Goal: Information Seeking & Learning: Learn about a topic

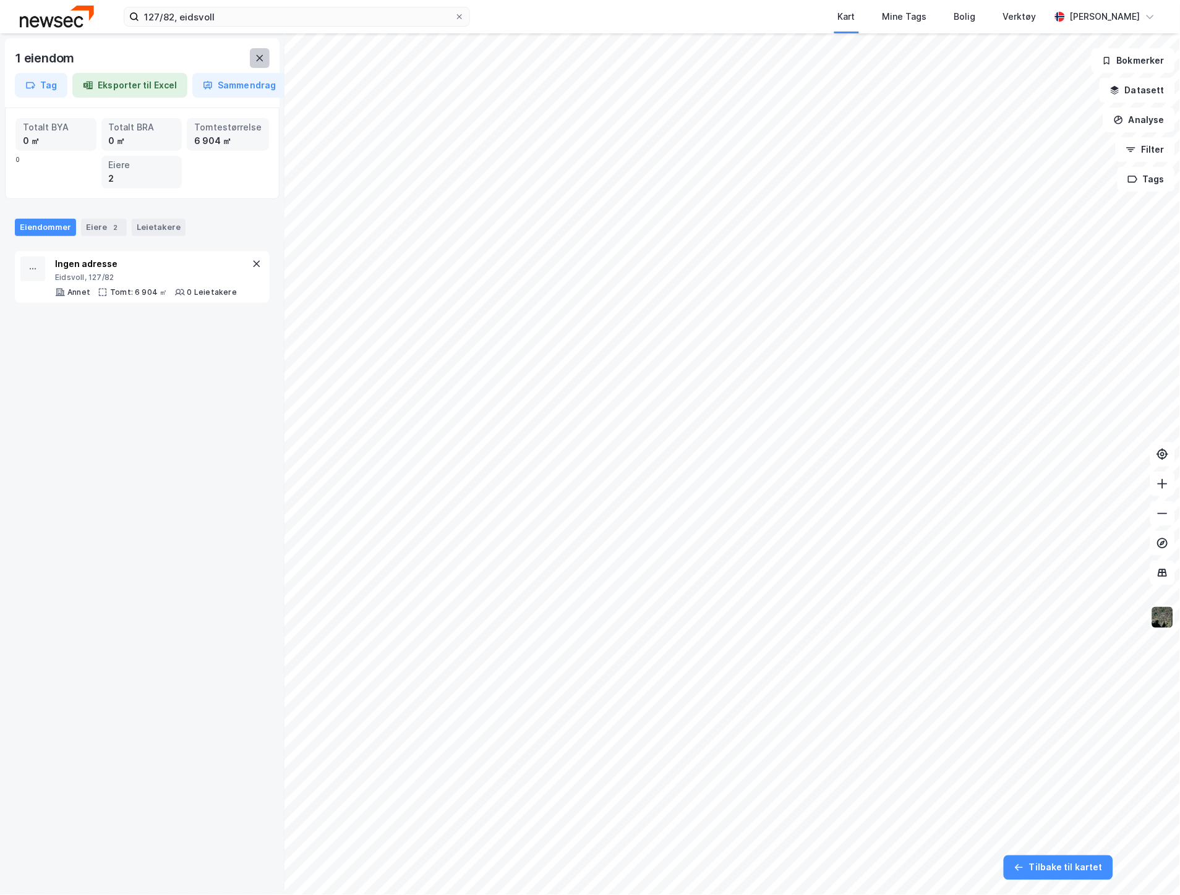
click at [252, 54] on button at bounding box center [260, 58] width 20 height 20
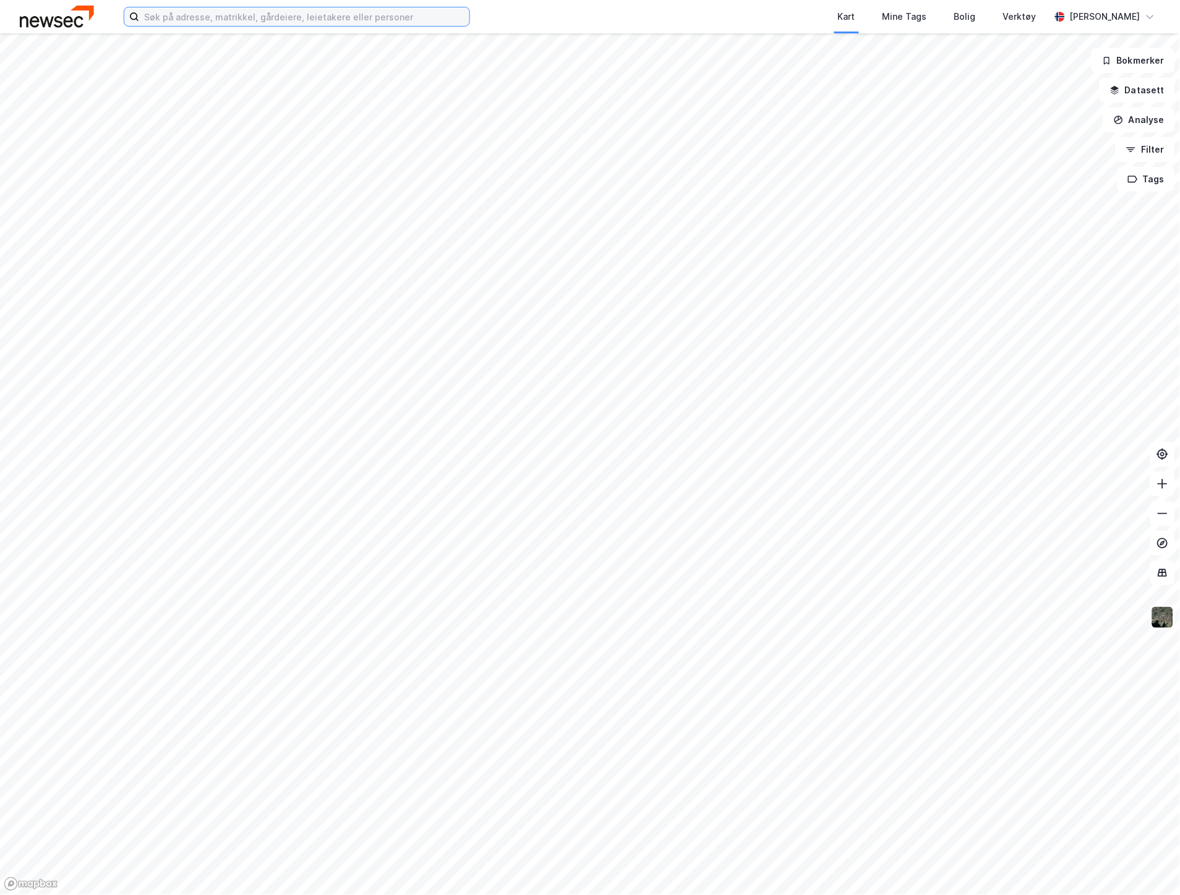
click at [167, 15] on input at bounding box center [304, 16] width 330 height 19
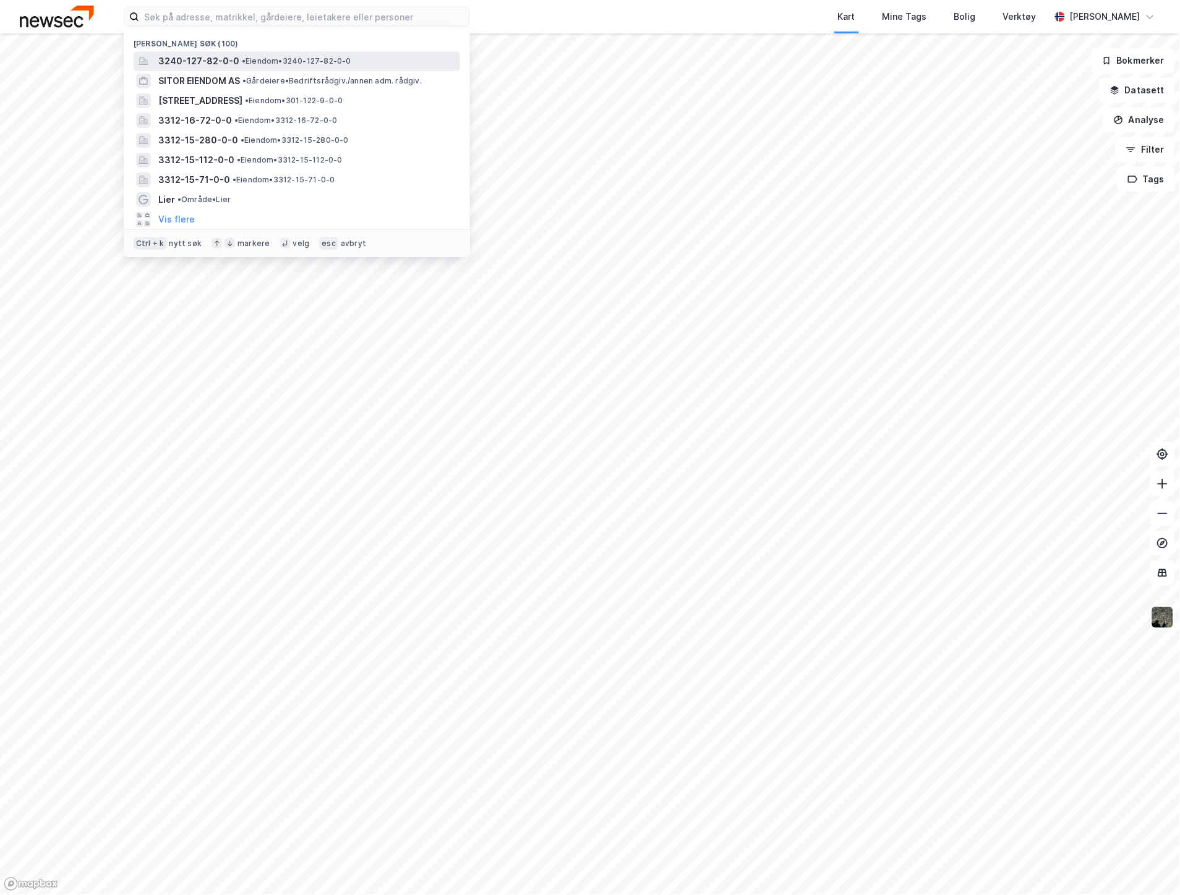
click at [219, 56] on span "3240-127-82-0-0" at bounding box center [198, 61] width 81 height 15
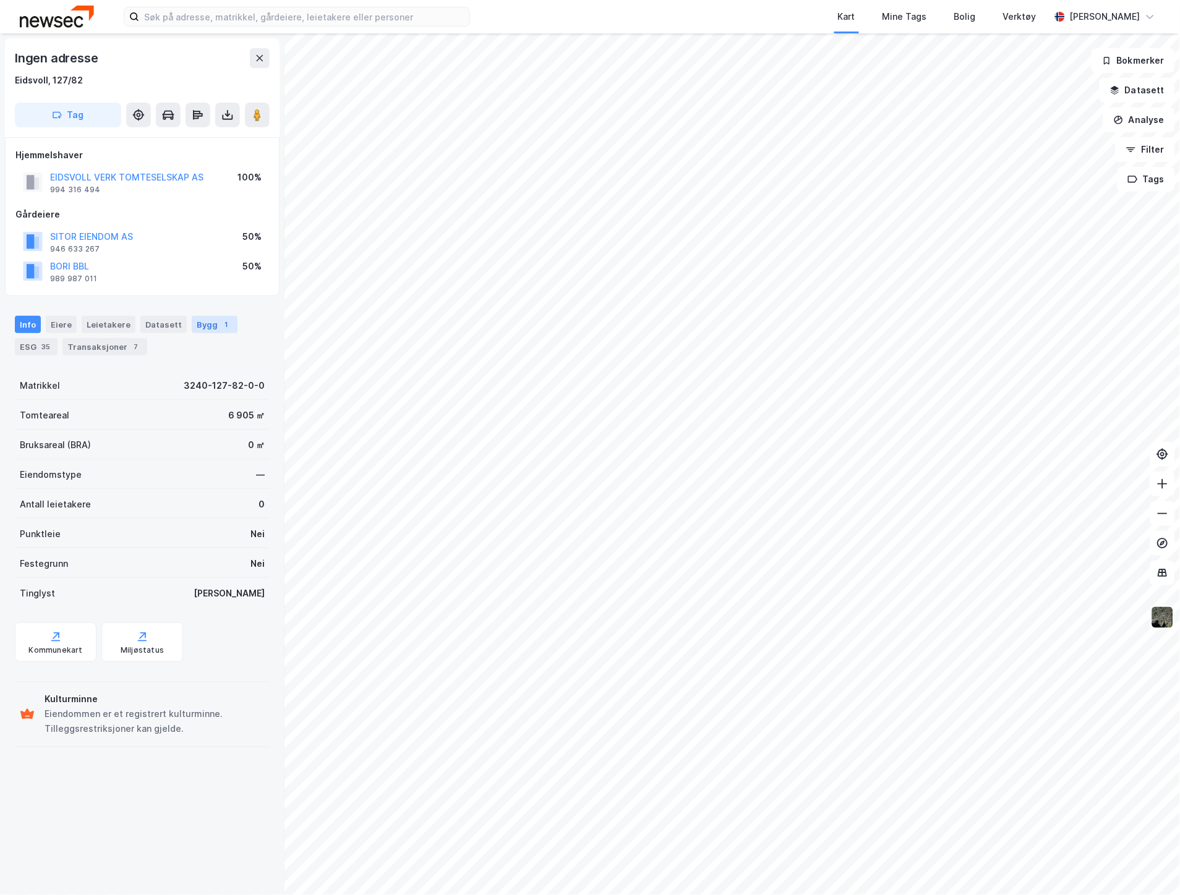
click at [195, 326] on div "Bygg 1" at bounding box center [215, 324] width 46 height 17
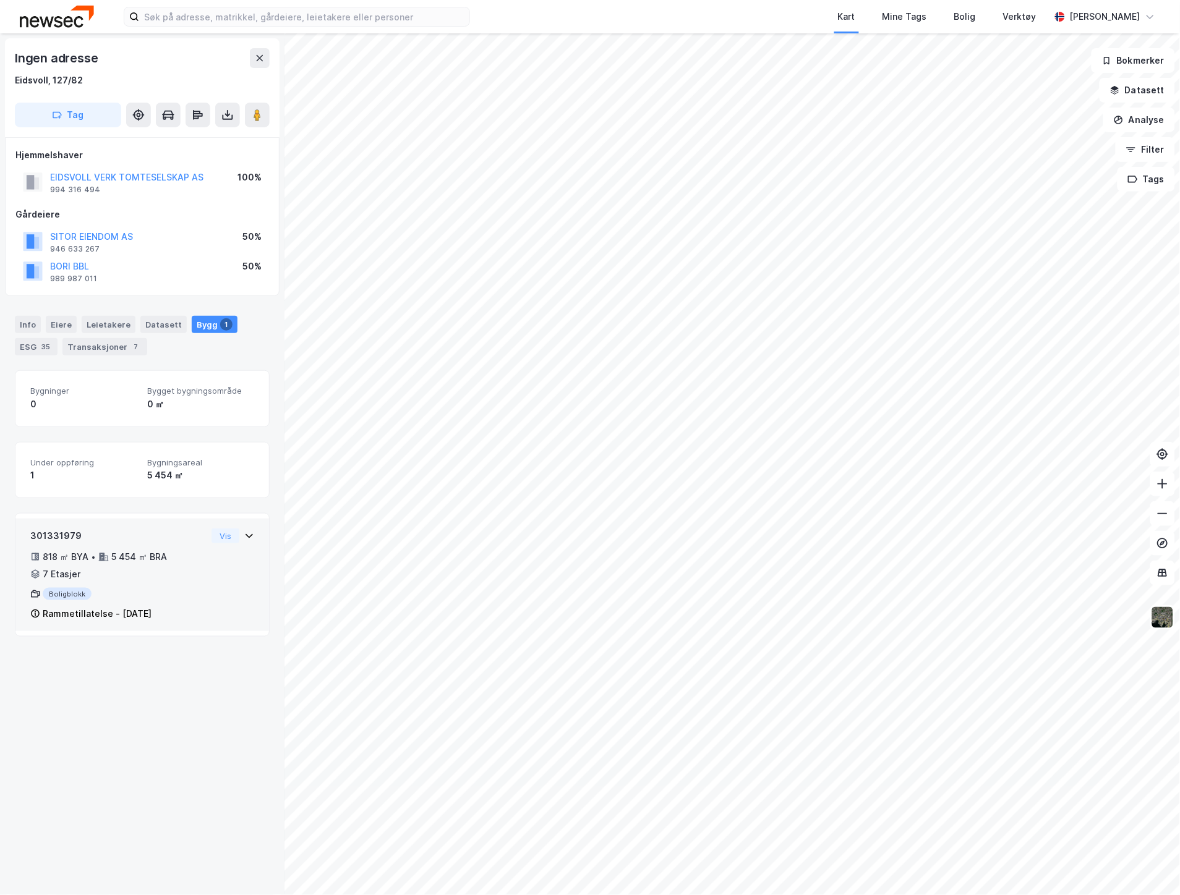
click at [202, 575] on div "301331979 818 ㎡ BYA • 5 454 ㎡ BRA • 7 Etasjer Boligblokk Rammetillatelse - [DAT…" at bounding box center [142, 580] width 224 height 103
click at [26, 324] on div "Info" at bounding box center [28, 324] width 26 height 17
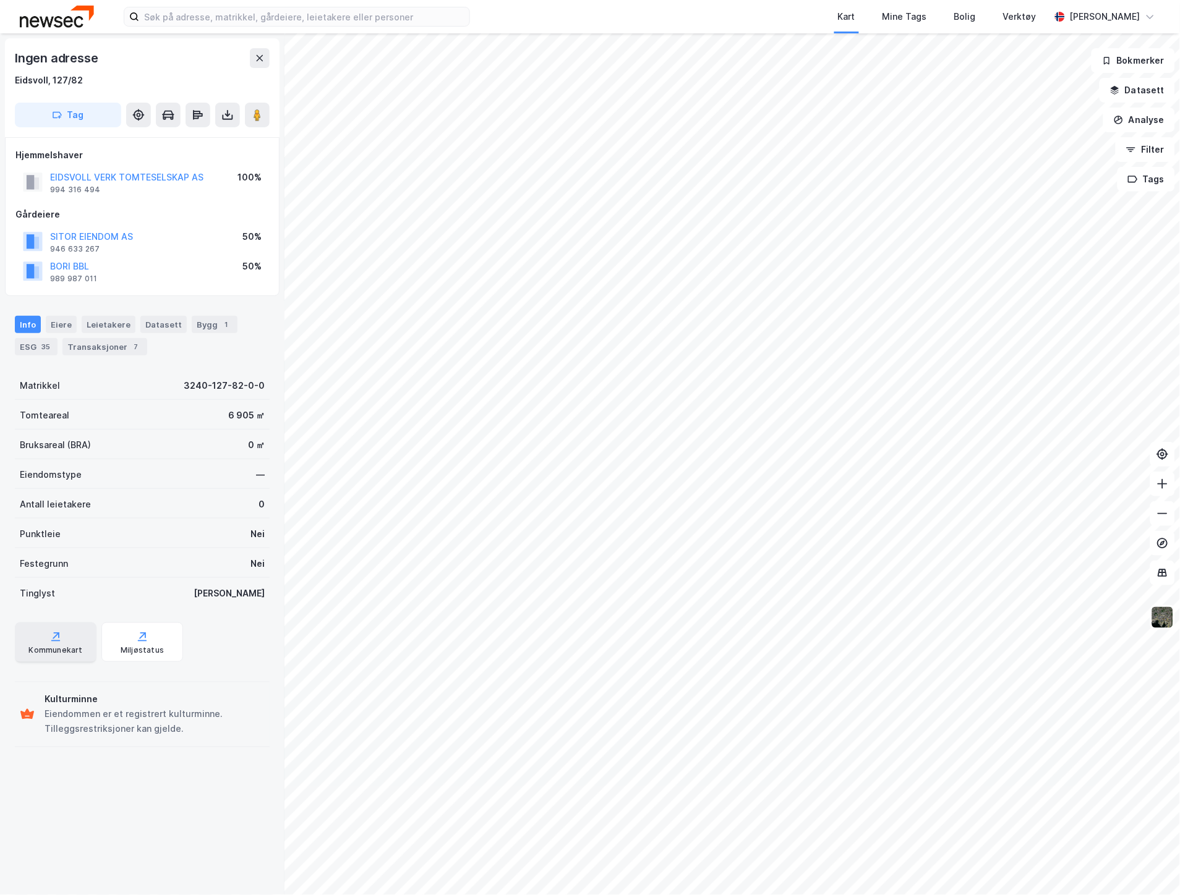
click at [57, 640] on icon at bounding box center [55, 640] width 9 height 1
click at [206, 329] on div "Bygg 1" at bounding box center [215, 324] width 46 height 17
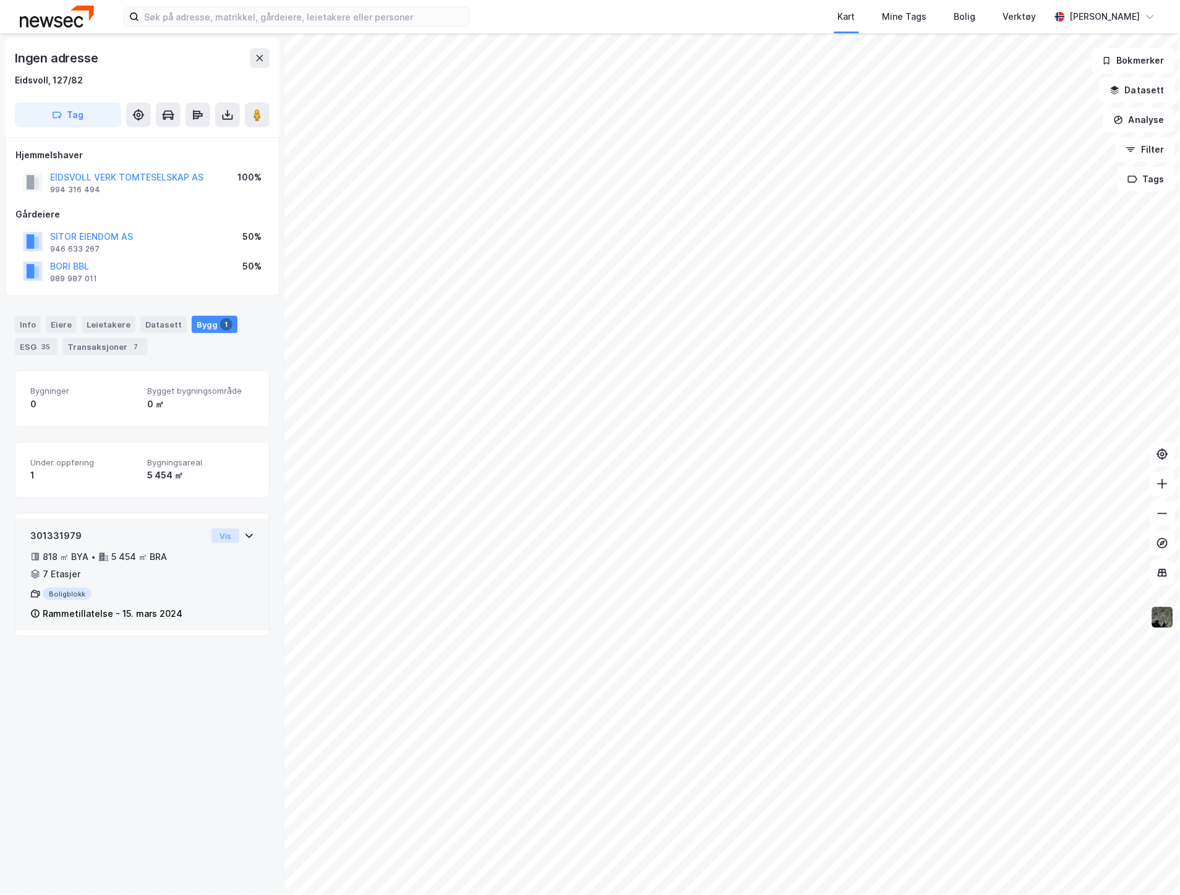
click at [216, 533] on button "Vis" at bounding box center [225, 536] width 28 height 15
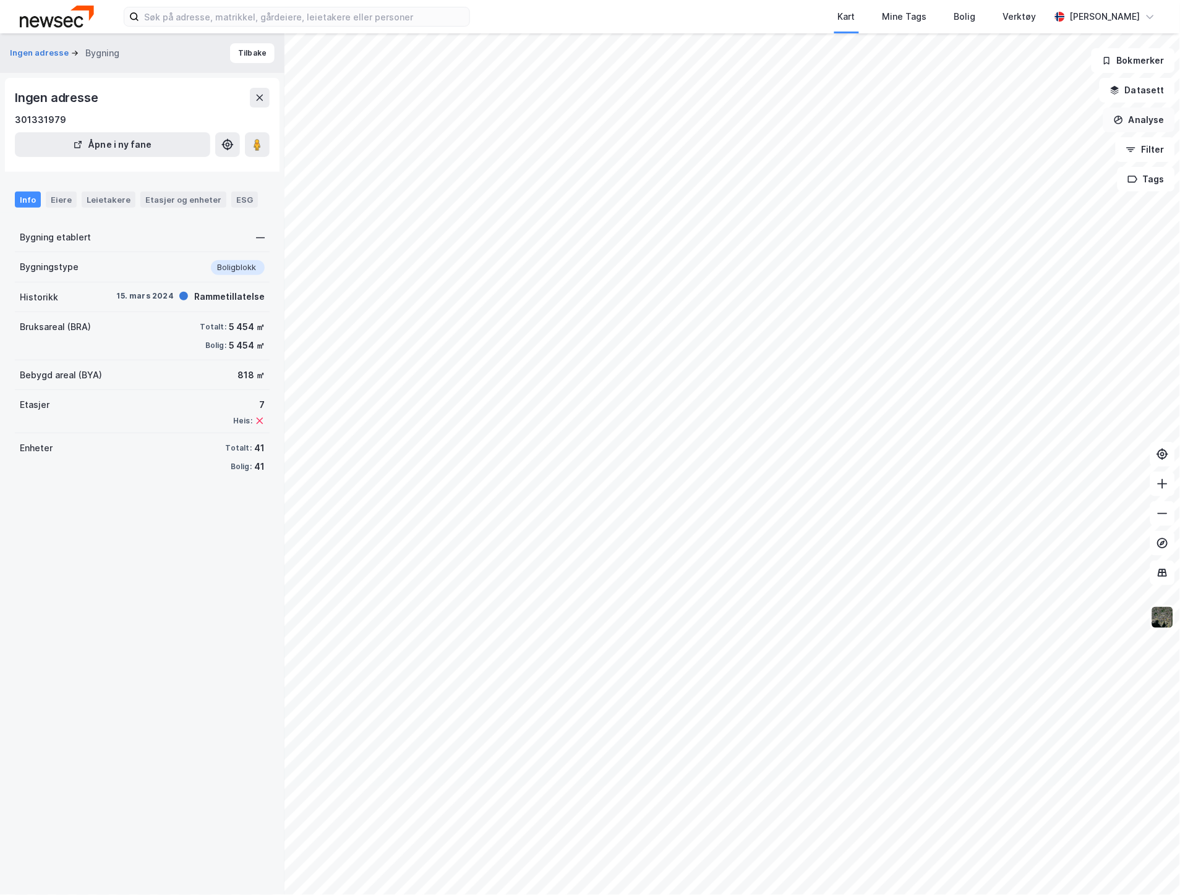
click at [1147, 128] on button "Analyse" at bounding box center [1139, 120] width 72 height 25
click at [1033, 144] on div "Tegn område" at bounding box center [1031, 146] width 108 height 11
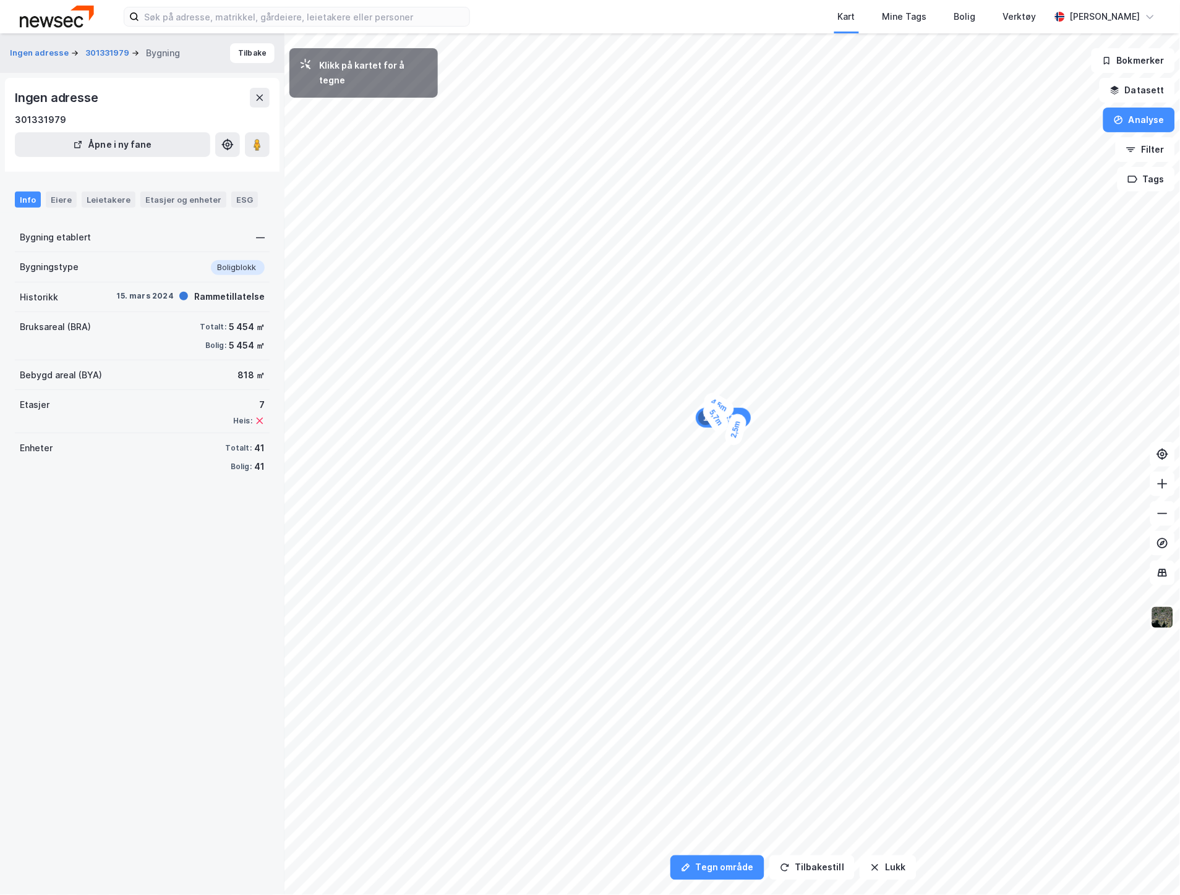
click at [731, 442] on div "2,5m" at bounding box center [735, 429] width 25 height 35
click at [793, 445] on div "2,8m" at bounding box center [782, 455] width 35 height 35
click at [851, 453] on div "2,1m" at bounding box center [843, 460] width 35 height 35
click at [878, 622] on div "2,5m" at bounding box center [891, 624] width 35 height 23
click at [770, 631] on div "2,1m" at bounding box center [780, 636] width 36 height 30
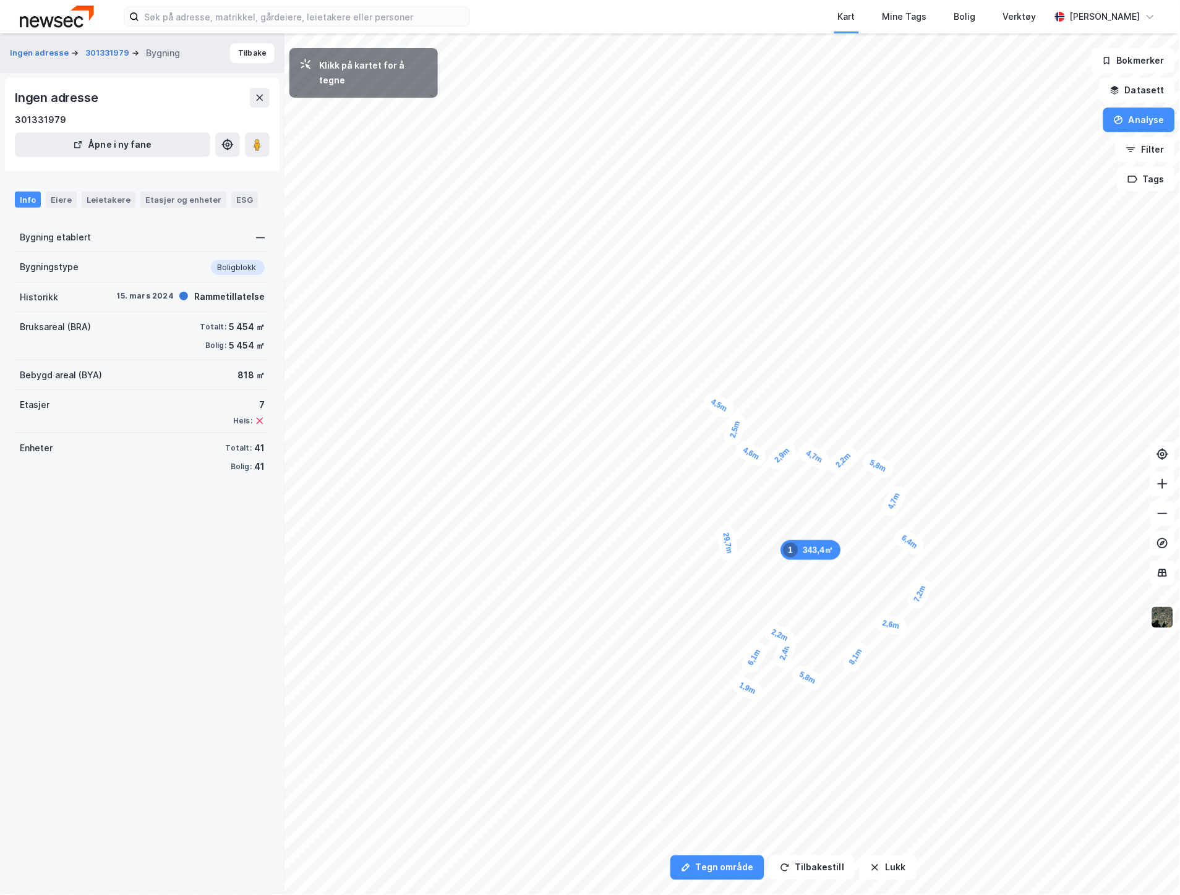
click at [759, 693] on div "1,9m" at bounding box center [747, 689] width 36 height 30
click at [700, 747] on div "2m" at bounding box center [710, 752] width 30 height 26
click at [571, 820] on div "2,5m" at bounding box center [567, 833] width 27 height 36
click at [566, 662] on div "1,8m" at bounding box center [564, 673] width 22 height 34
click at [554, 647] on div "1,7m" at bounding box center [560, 656] width 34 height 35
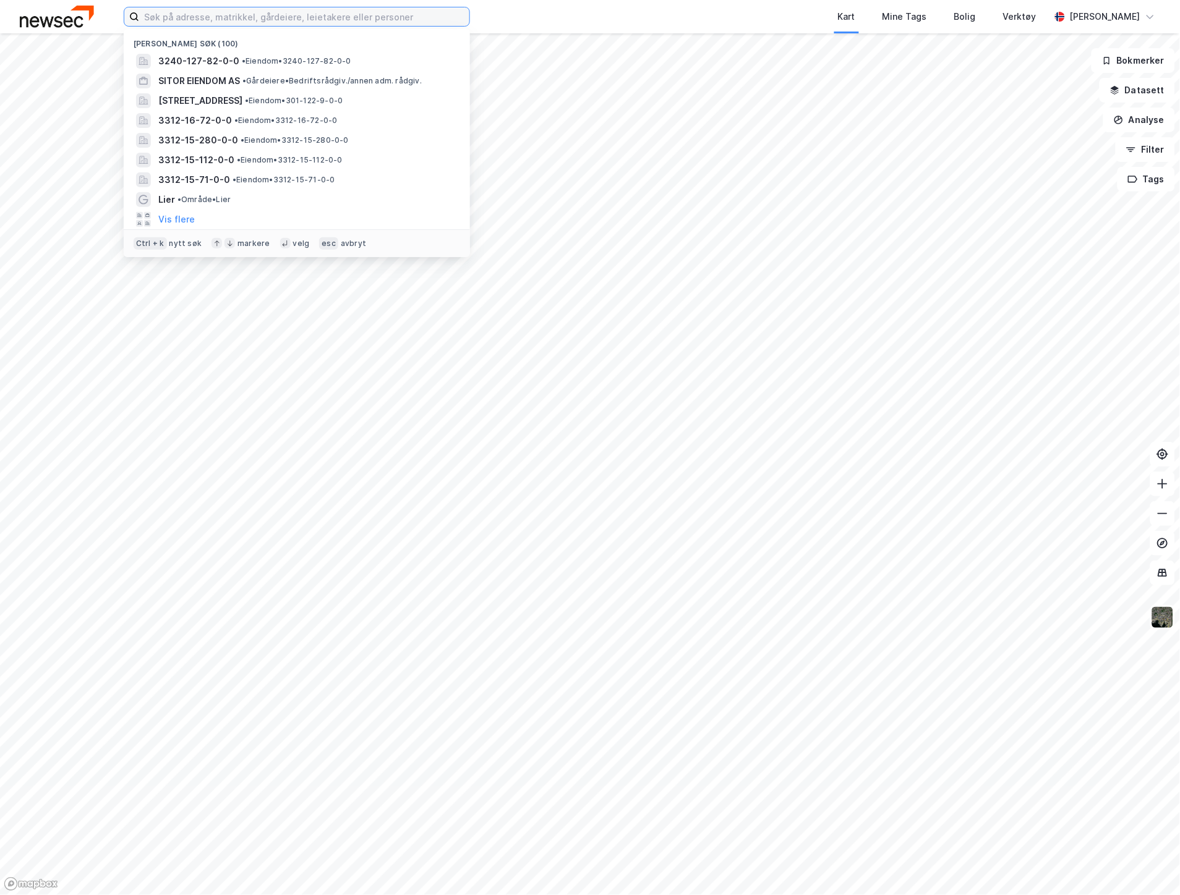
drag, startPoint x: 353, startPoint y: 20, endPoint x: 328, endPoint y: 19, distance: 25.4
click at [328, 19] on input at bounding box center [304, 16] width 330 height 19
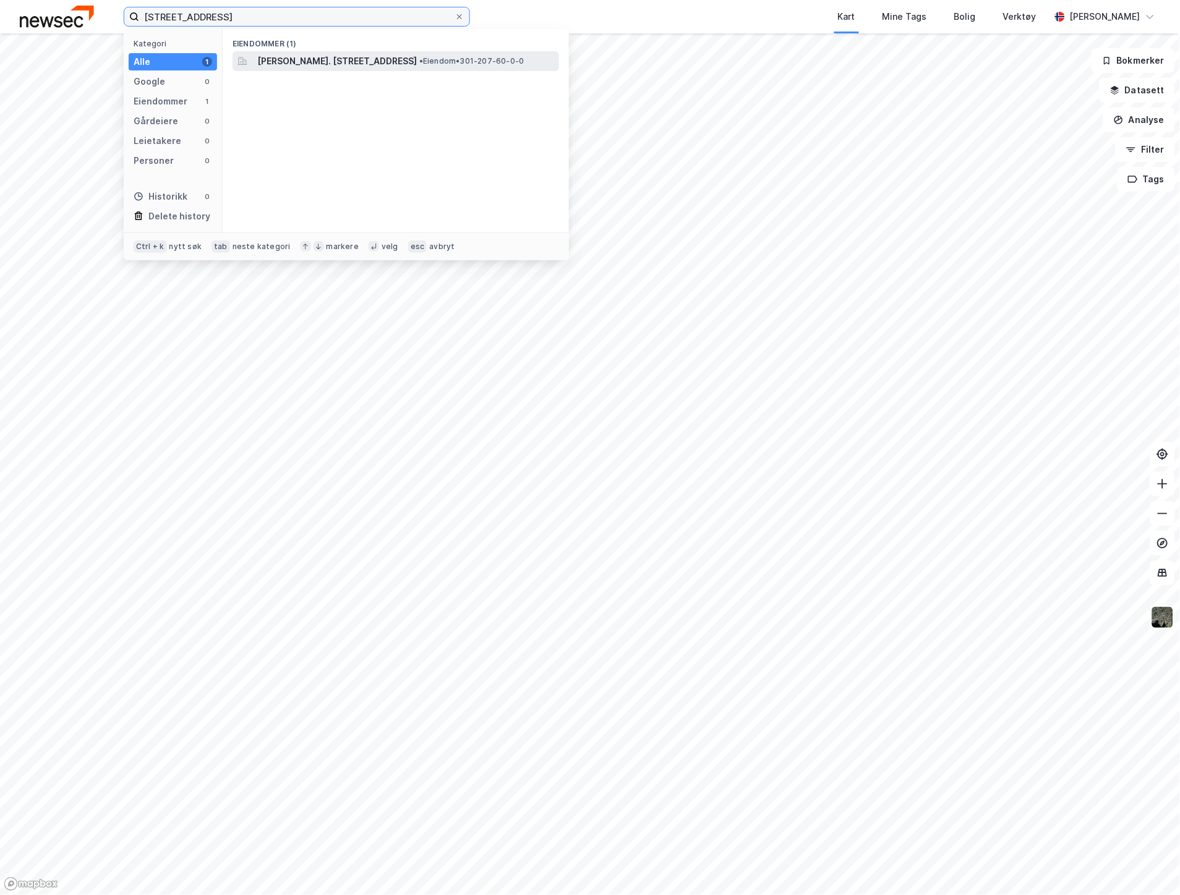
type input "207/60, oslo"
click at [336, 59] on span "Fred. Olsens gate 6, 0152, OSLO, OSLO" at bounding box center [336, 61] width 159 height 15
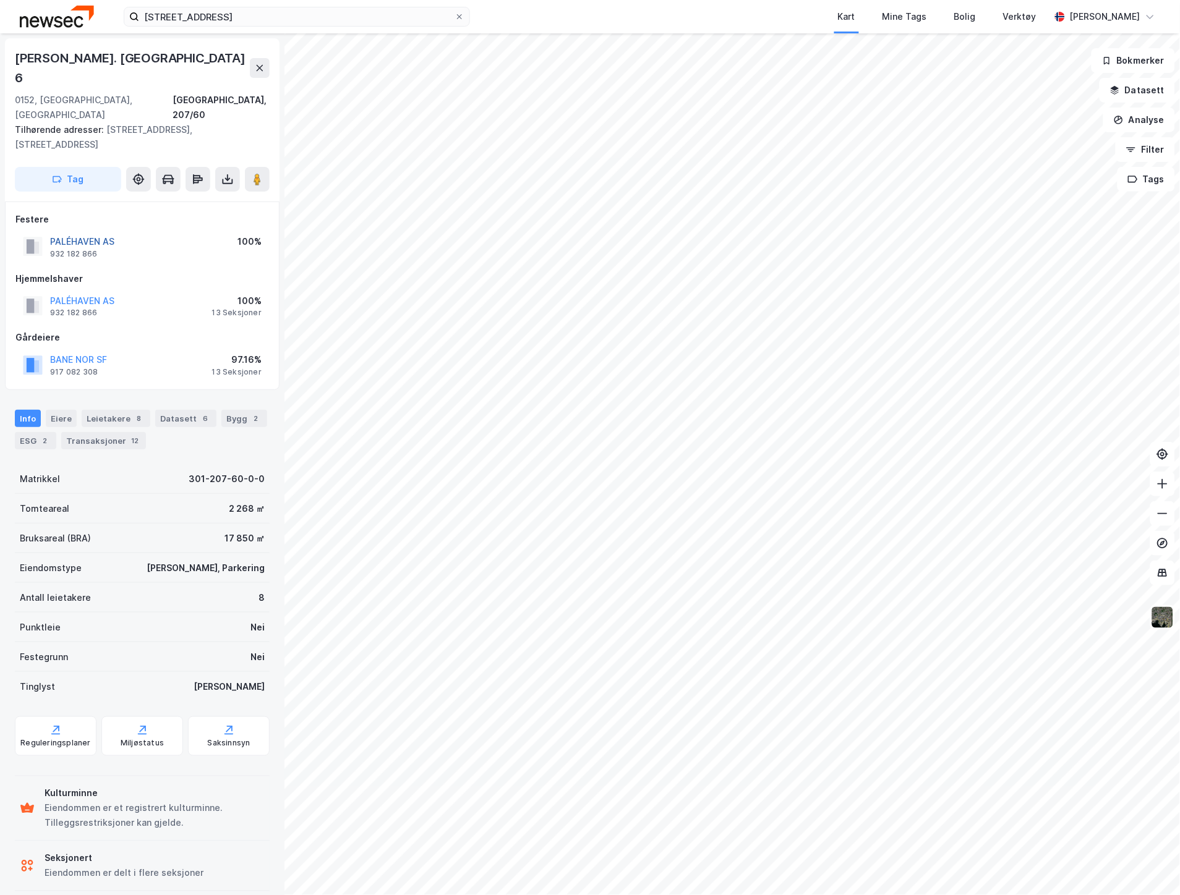
click at [0, 0] on button "PALÉHAVEN AS" at bounding box center [0, 0] width 0 height 0
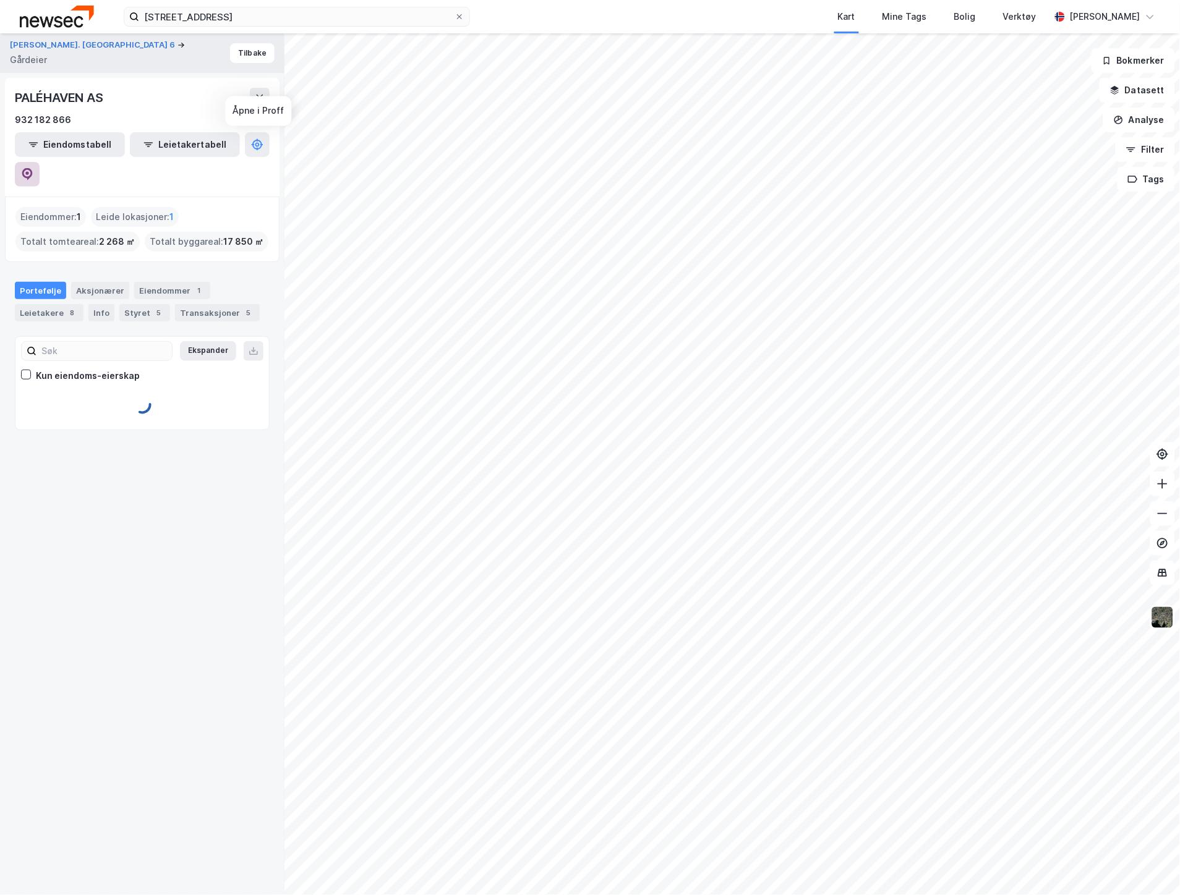
click at [33, 168] on icon at bounding box center [27, 174] width 12 height 12
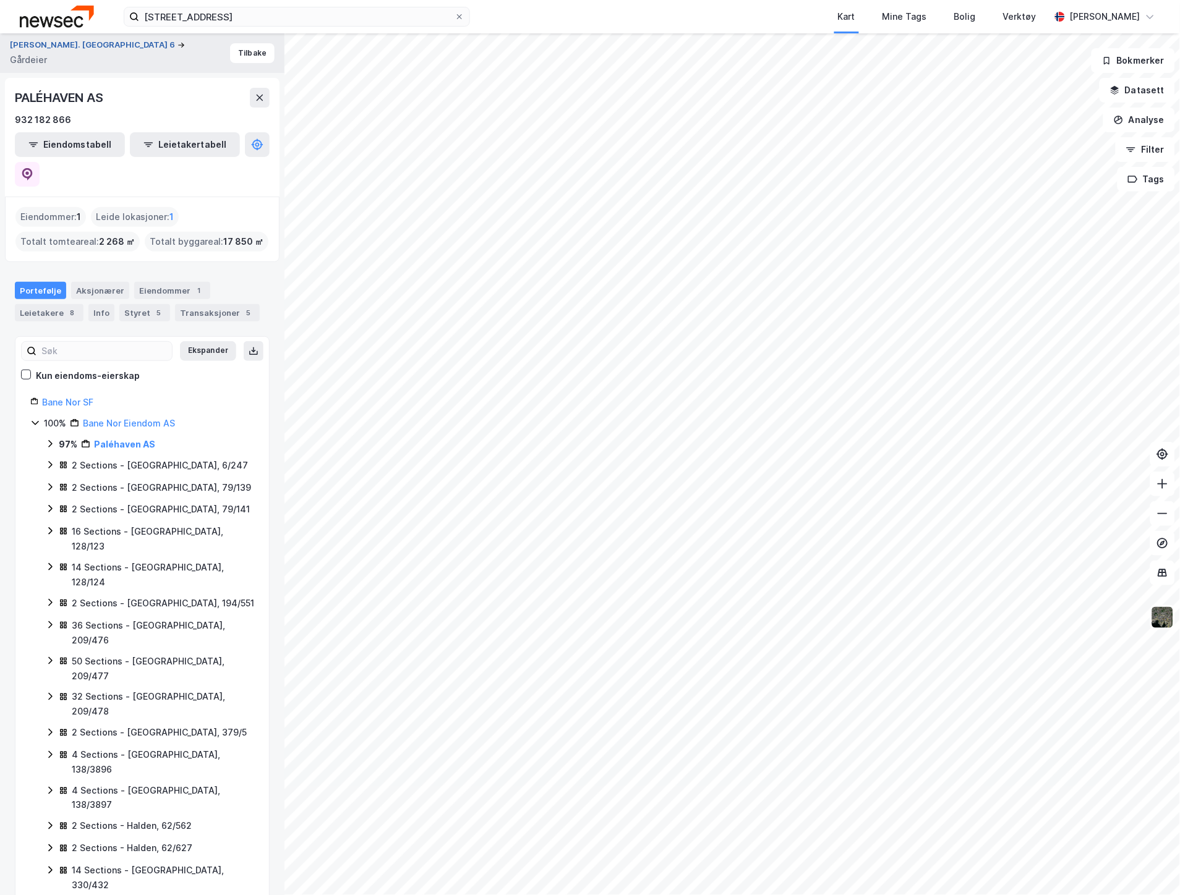
click at [25, 47] on button "Fred. Olsens Gate 6" at bounding box center [94, 45] width 168 height 12
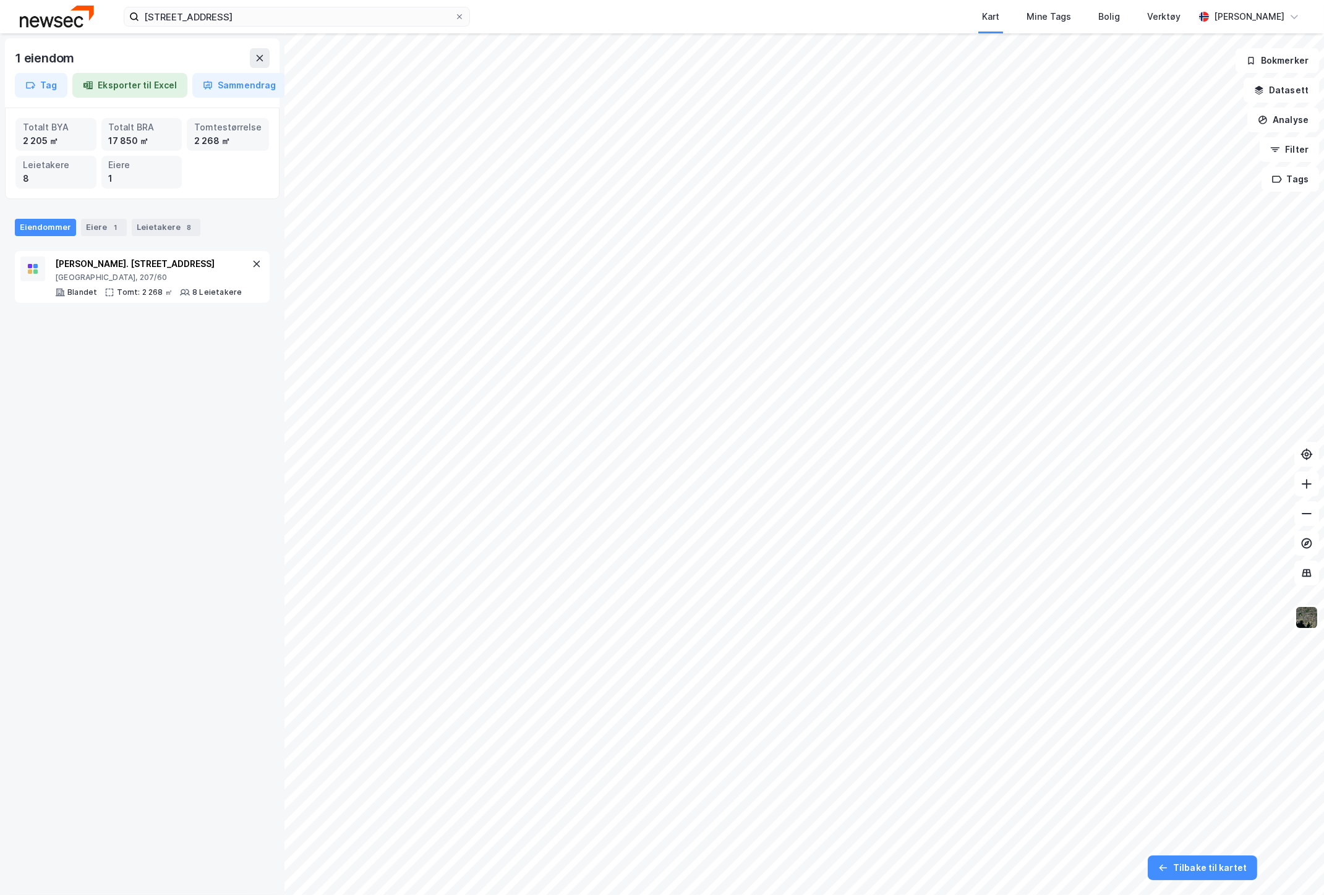
click at [242, 57] on div "1 eiendom" at bounding box center [142, 58] width 255 height 20
click at [254, 52] on button at bounding box center [260, 58] width 20 height 20
